Goal: Check status: Check status

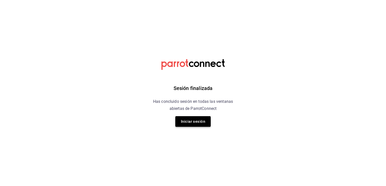
click at [197, 118] on button "Iniciar sesión" at bounding box center [192, 121] width 35 height 11
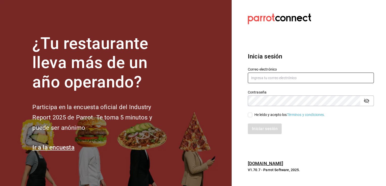
type input "[EMAIL_ADDRESS][DOMAIN_NAME]"
click at [252, 114] on input "He leído y acepto los Términos y condiciones." at bounding box center [250, 115] width 5 height 5
checkbox input "true"
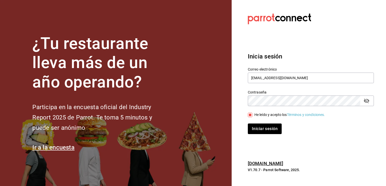
click at [260, 121] on div "Iniciar sesión" at bounding box center [308, 126] width 132 height 17
click at [262, 125] on button "Iniciar sesión" at bounding box center [265, 129] width 34 height 11
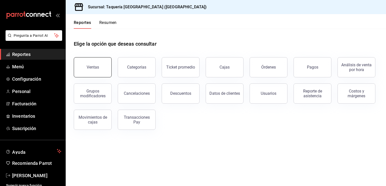
click at [96, 64] on button "Ventas" at bounding box center [93, 67] width 38 height 20
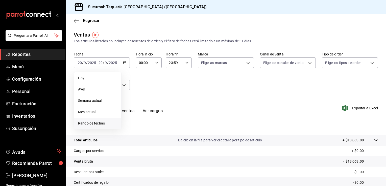
click at [104, 121] on span "Rango de fechas" at bounding box center [97, 123] width 39 height 5
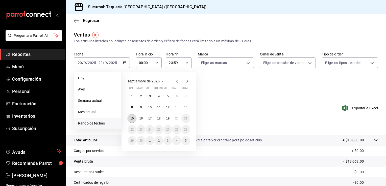
click at [132, 119] on abbr "15" at bounding box center [131, 119] width 3 height 4
click at [178, 119] on abbr "20" at bounding box center [176, 119] width 3 height 4
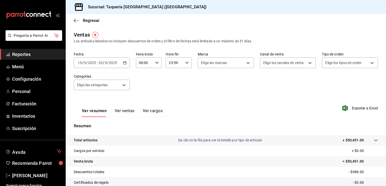
click at [126, 64] on icon "button" at bounding box center [125, 63] width 4 height 4
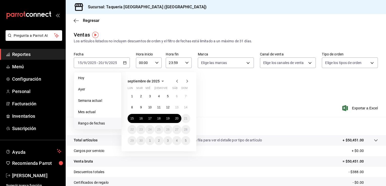
click at [177, 82] on icon "button" at bounding box center [177, 81] width 2 height 3
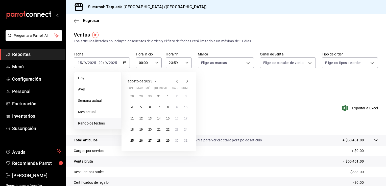
click at [177, 82] on icon "button" at bounding box center [177, 81] width 2 height 3
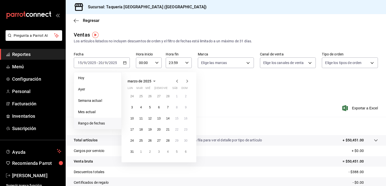
click at [177, 82] on icon "button" at bounding box center [177, 81] width 2 height 3
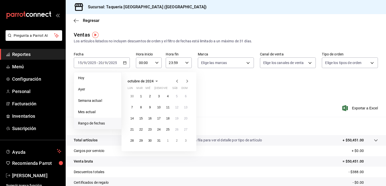
click at [177, 82] on icon "button" at bounding box center [177, 81] width 2 height 3
click at [188, 82] on icon "button" at bounding box center [187, 81] width 6 height 6
click at [186, 121] on button "15" at bounding box center [185, 118] width 9 height 9
click at [176, 131] on abbr "21" at bounding box center [176, 130] width 3 height 4
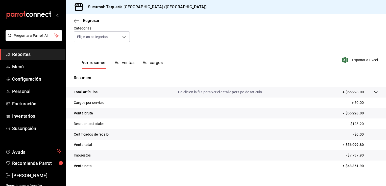
scroll to position [49, 0]
click at [124, 36] on body "Pregunta a Parrot AI Reportes Menú Configuración Personal Facturación Inventari…" at bounding box center [193, 93] width 386 height 186
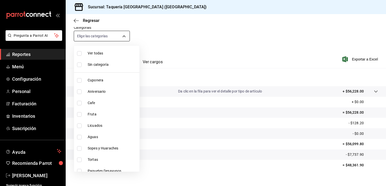
click at [124, 36] on div at bounding box center [193, 93] width 386 height 186
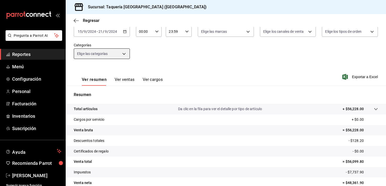
scroll to position [0, 0]
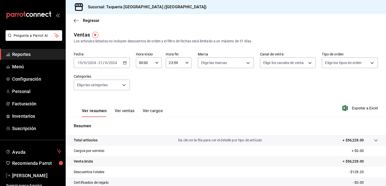
click at [127, 62] on div "2024-09-15 15 / 9 / 2024 - 2024-09-21 21 / 9 / 2024" at bounding box center [102, 63] width 56 height 11
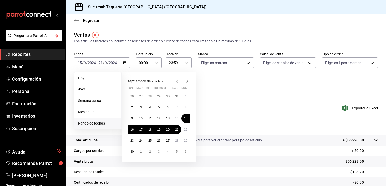
click at [244, 124] on p "Resumen" at bounding box center [226, 126] width 304 height 6
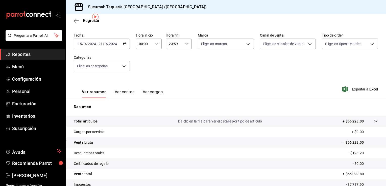
scroll to position [18, 0]
click at [125, 44] on icon "button" at bounding box center [125, 45] width 4 height 4
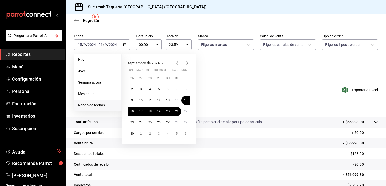
click at [188, 63] on icon "button" at bounding box center [187, 63] width 6 height 6
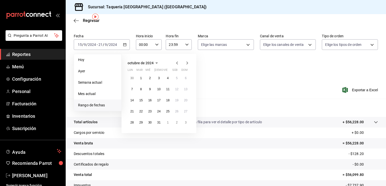
click at [188, 63] on icon "button" at bounding box center [187, 63] width 6 height 6
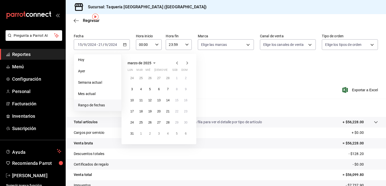
click at [188, 63] on icon "button" at bounding box center [187, 63] width 6 height 6
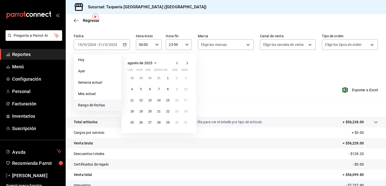
click at [188, 63] on icon "button" at bounding box center [187, 63] width 6 height 6
click at [131, 103] on button "15" at bounding box center [132, 100] width 9 height 9
click at [177, 103] on button "20" at bounding box center [176, 100] width 9 height 9
